Goal: Check status: Check status

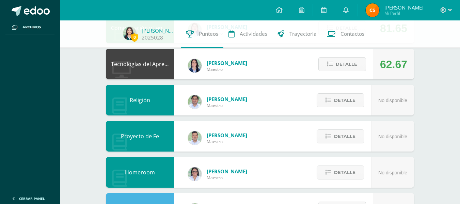
scroll to position [215, 0]
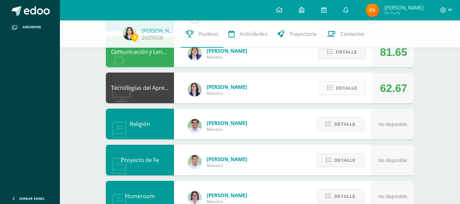
click at [350, 90] on span "Detalle" at bounding box center [346, 88] width 21 height 13
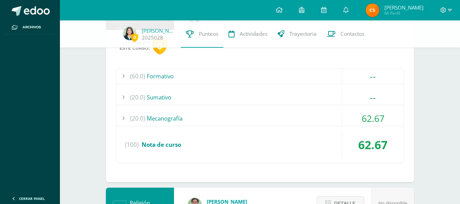
scroll to position [289, 0]
click at [333, 109] on div "(60.0) Formativo -- Carrera de saltadores (100)" at bounding box center [260, 115] width 288 height 95
click at [327, 123] on div "(20.0) Mecanografía" at bounding box center [260, 117] width 287 height 15
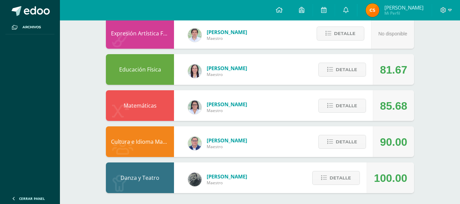
scroll to position [0, 0]
